Goal: Task Accomplishment & Management: Use online tool/utility

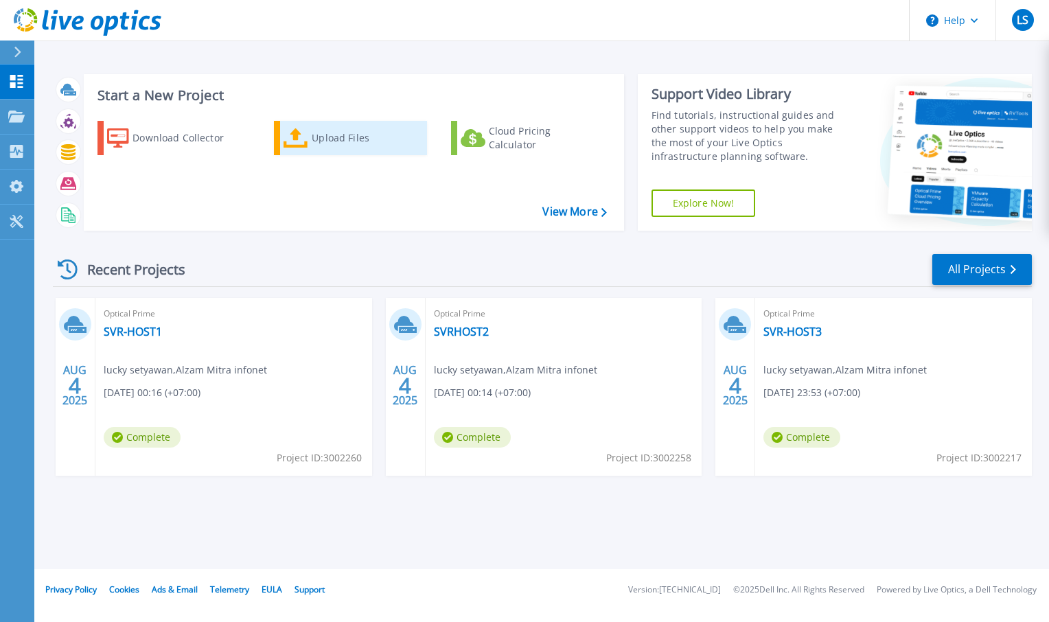
click at [332, 138] on div "Upload Files" at bounding box center [367, 137] width 110 height 27
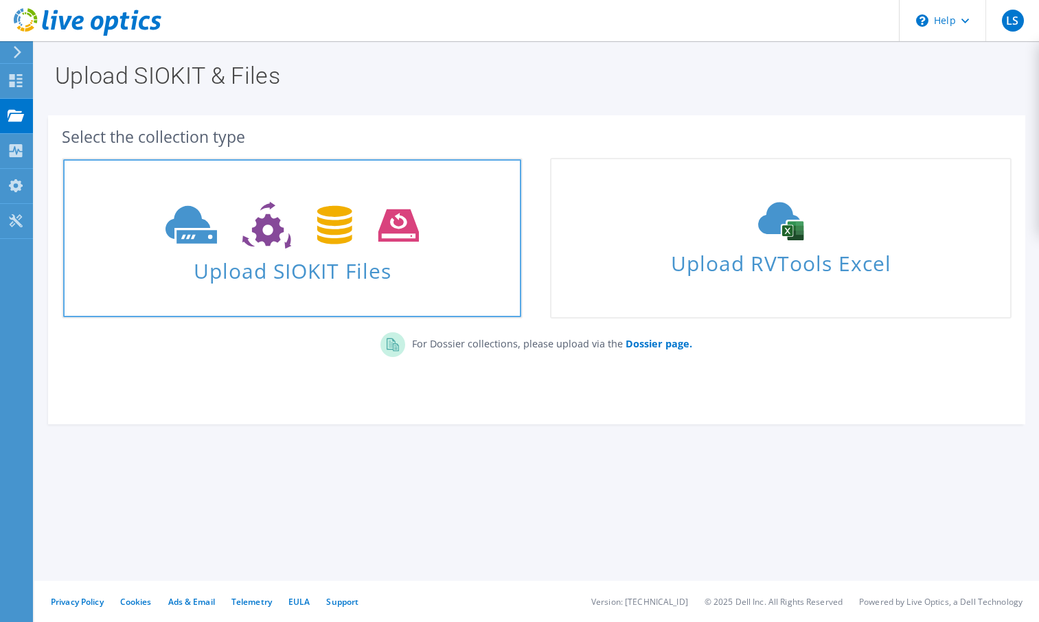
click at [301, 297] on link "Upload SIOKIT Files" at bounding box center [292, 238] width 461 height 161
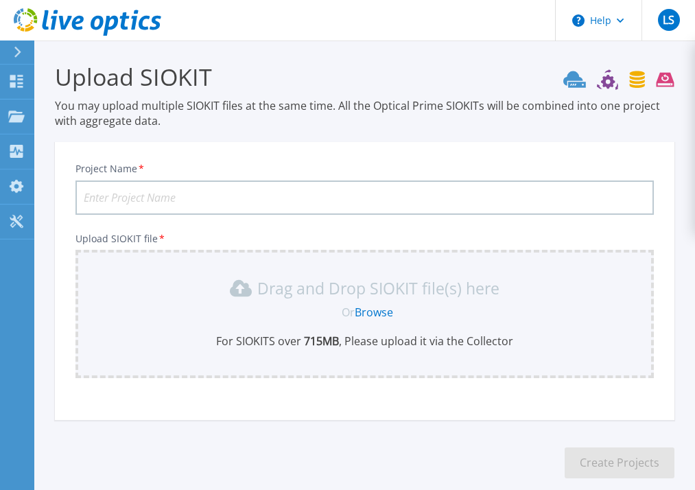
scroll to position [137, 0]
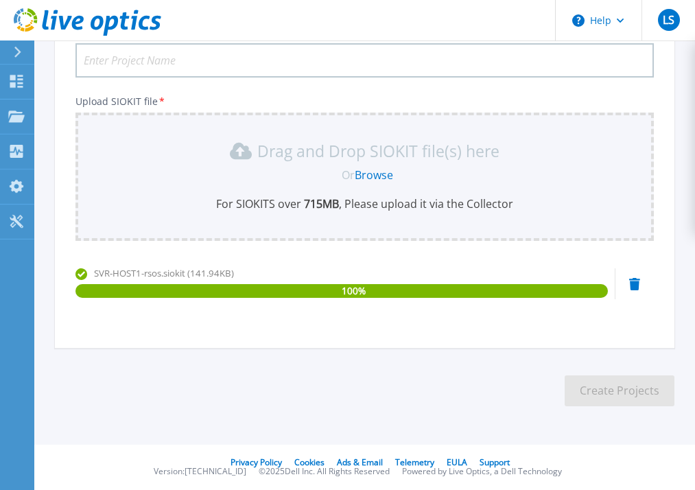
click at [191, 56] on input "Project Name *" at bounding box center [365, 60] width 579 height 34
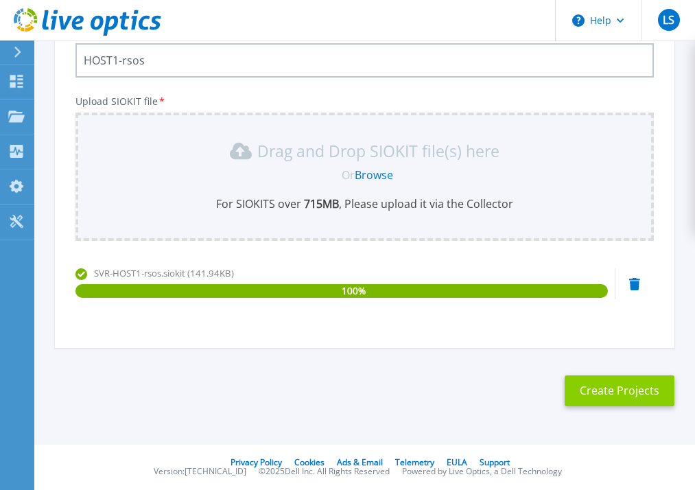
type input "HOST1-rsos"
click at [633, 390] on button "Create Projects" at bounding box center [620, 391] width 110 height 31
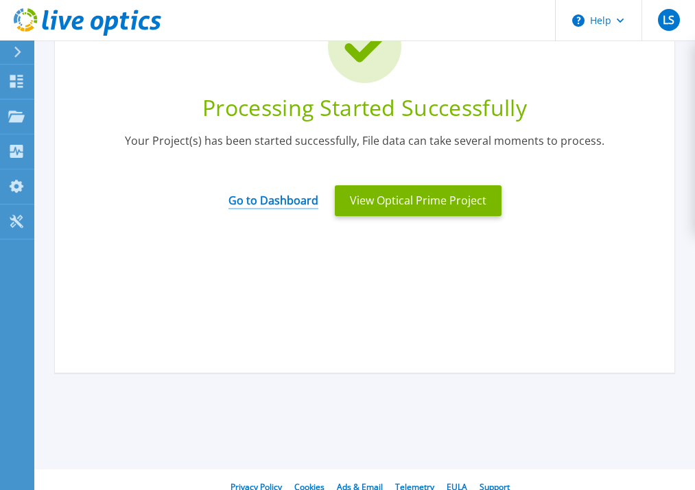
click at [274, 205] on link "Go to Dashboard" at bounding box center [274, 196] width 90 height 27
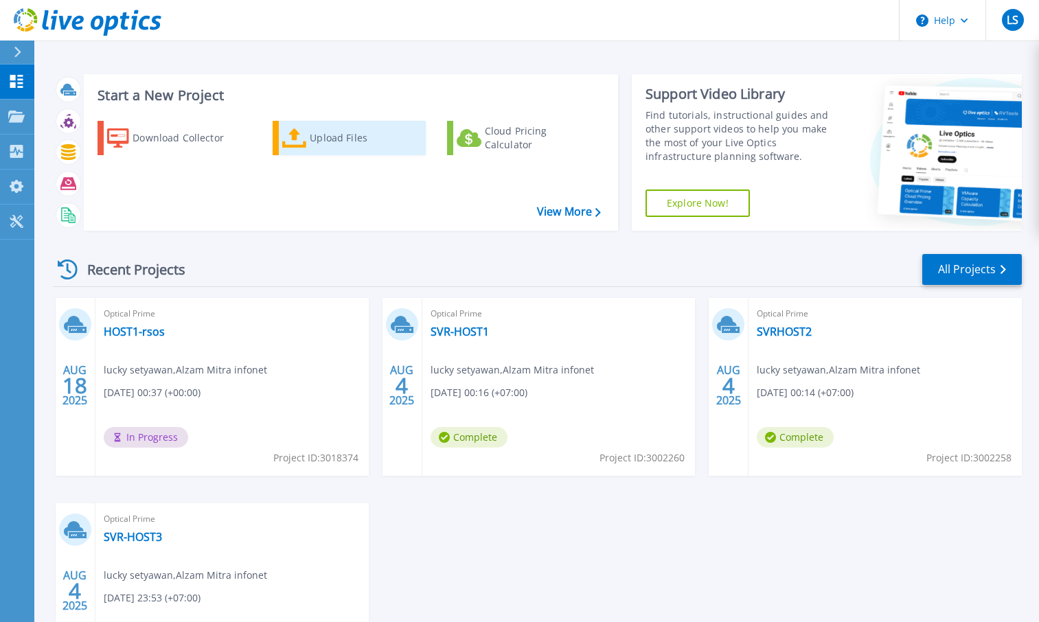
click at [315, 133] on div "Upload Files" at bounding box center [365, 137] width 110 height 27
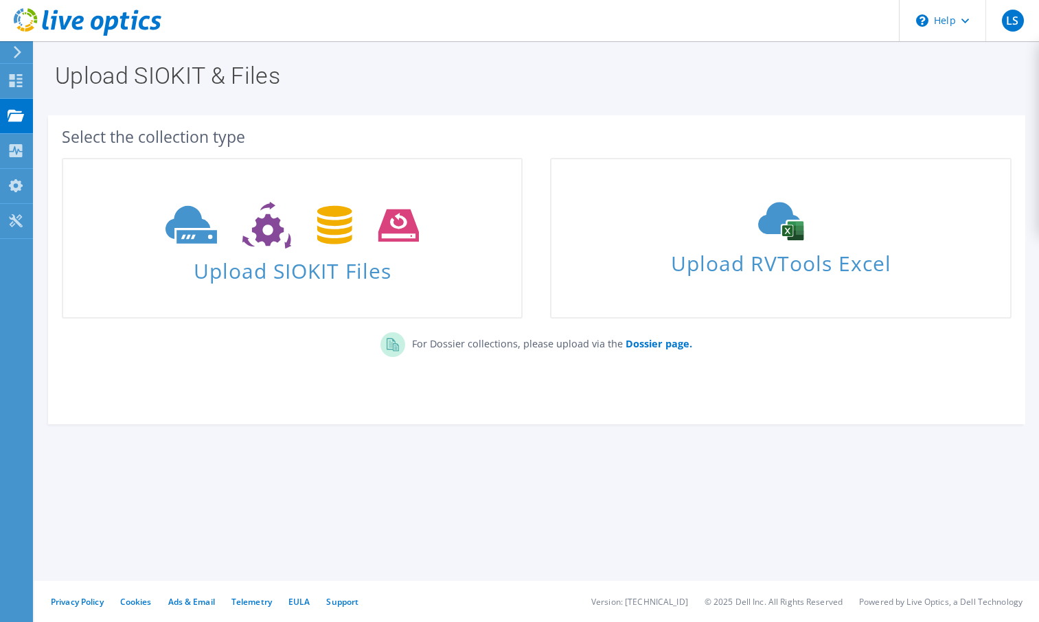
drag, startPoint x: 524, startPoint y: 59, endPoint x: 702, endPoint y: 115, distance: 187.0
click at [702, 115] on section "Upload SIOKIT & Files Select the collection type Upload SIOKIT Files" at bounding box center [536, 273] width 1004 height 465
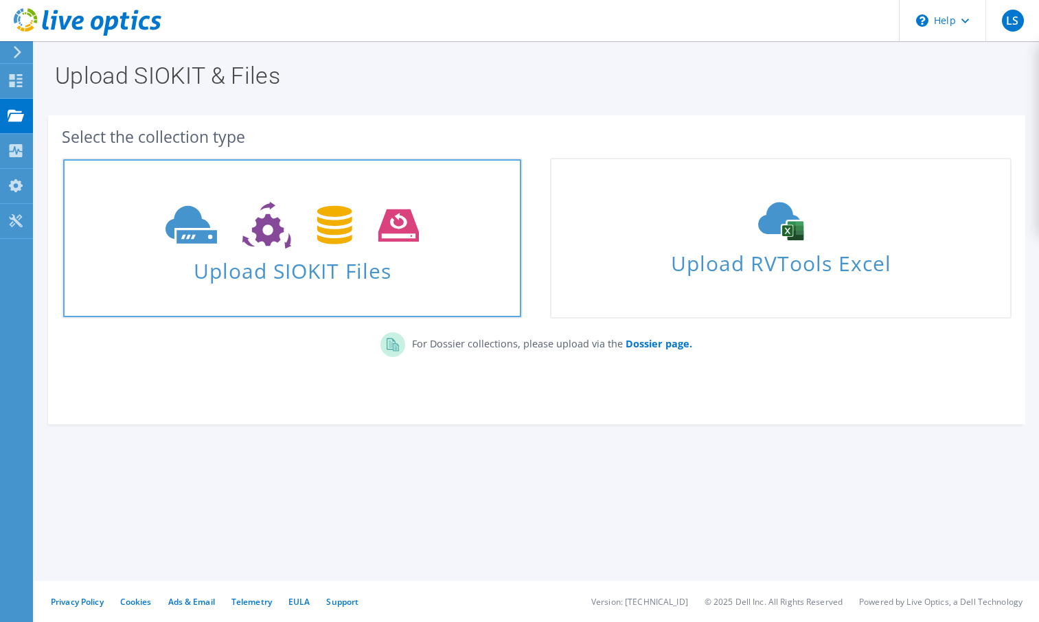
click at [386, 270] on span "Upload SIOKIT Files" at bounding box center [292, 267] width 458 height 30
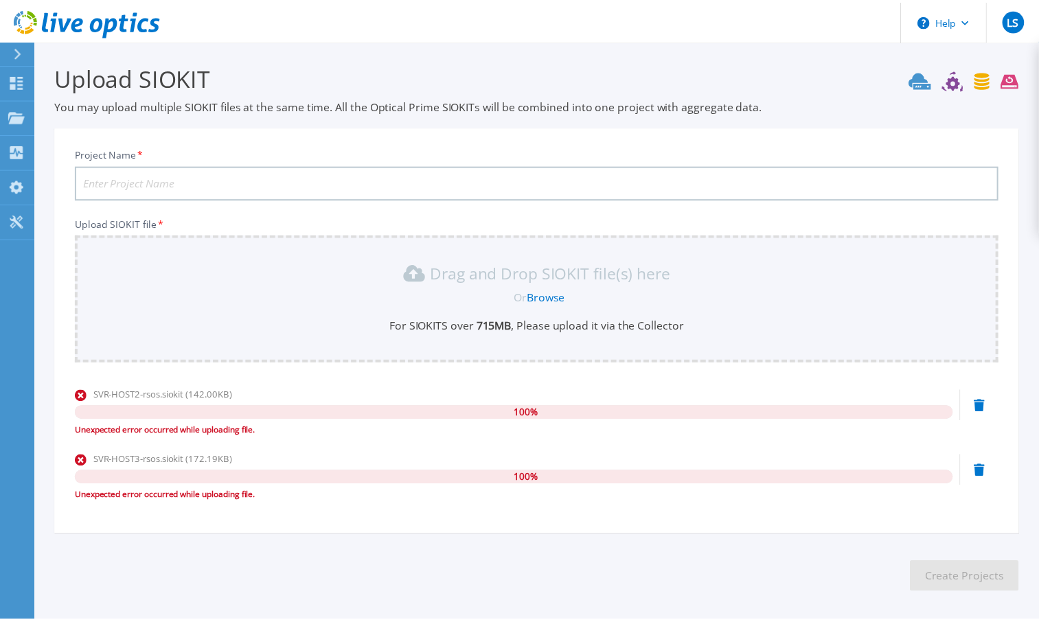
scroll to position [56, 0]
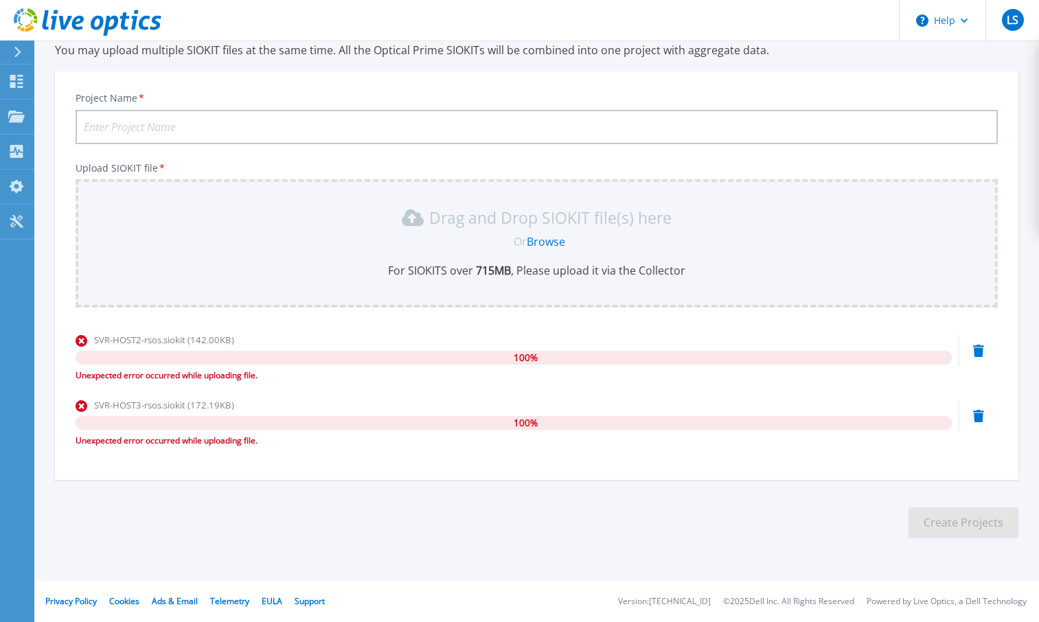
click at [984, 353] on div "SVR-HOST2-rsos.siokit (142.00KB) 100 % Unexpected error occurred while uploadin…" at bounding box center [537, 362] width 922 height 58
click at [978, 351] on icon at bounding box center [978, 351] width 11 height 12
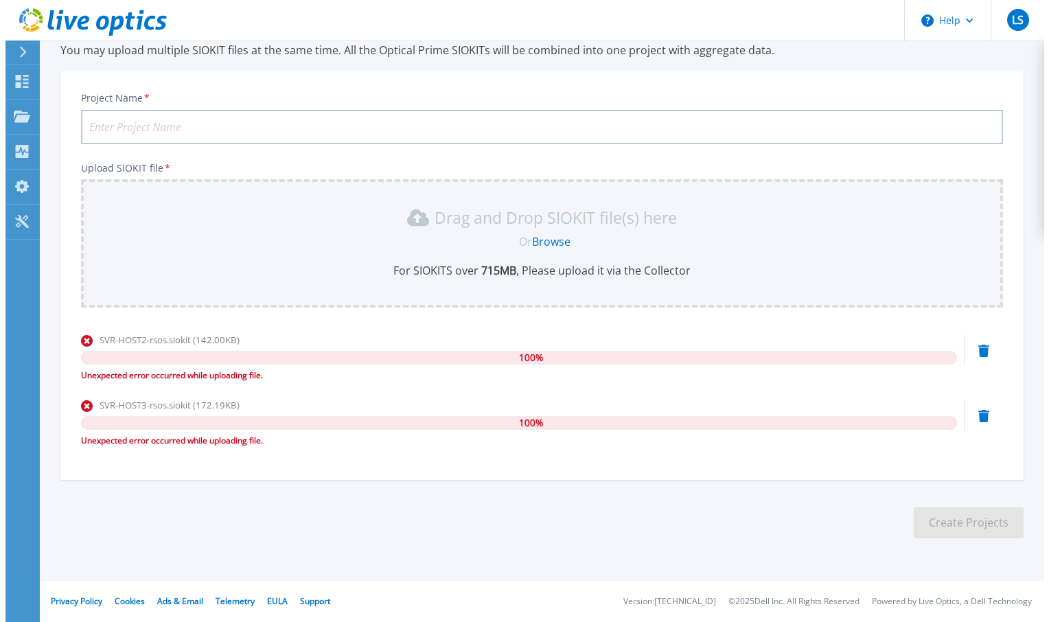
scroll to position [0, 0]
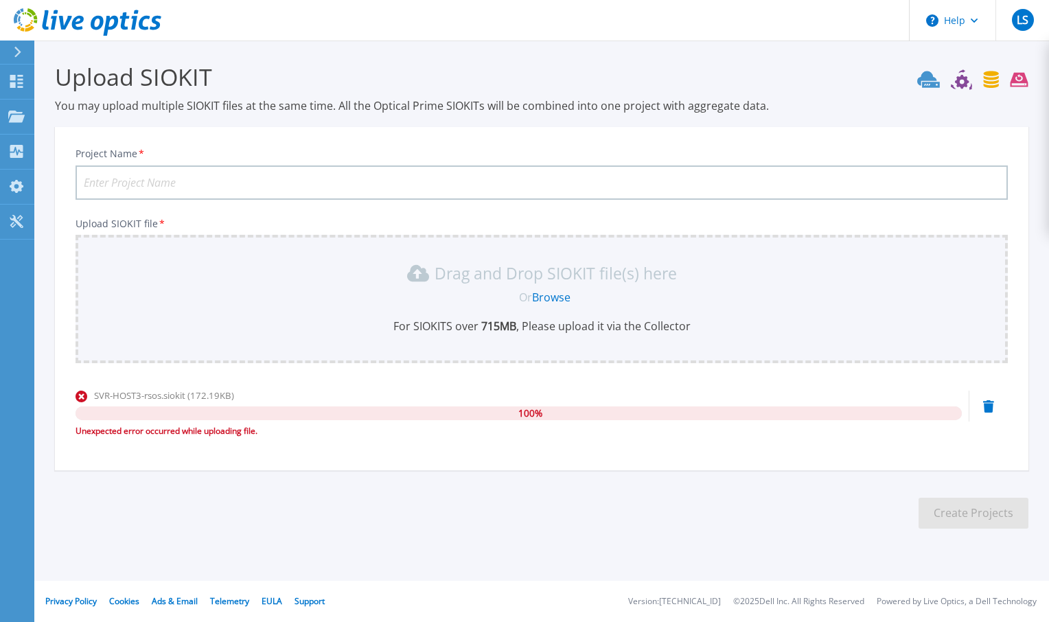
click at [989, 408] on icon at bounding box center [988, 406] width 11 height 12
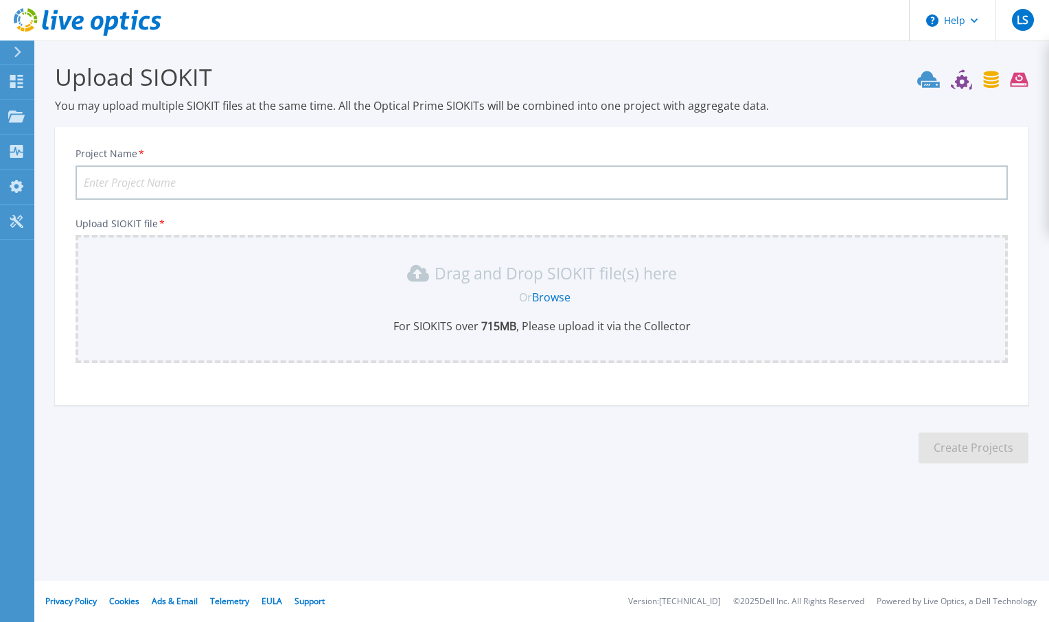
click at [544, 299] on link "Browse" at bounding box center [551, 297] width 38 height 15
